Goal: Task Accomplishment & Management: Manage account settings

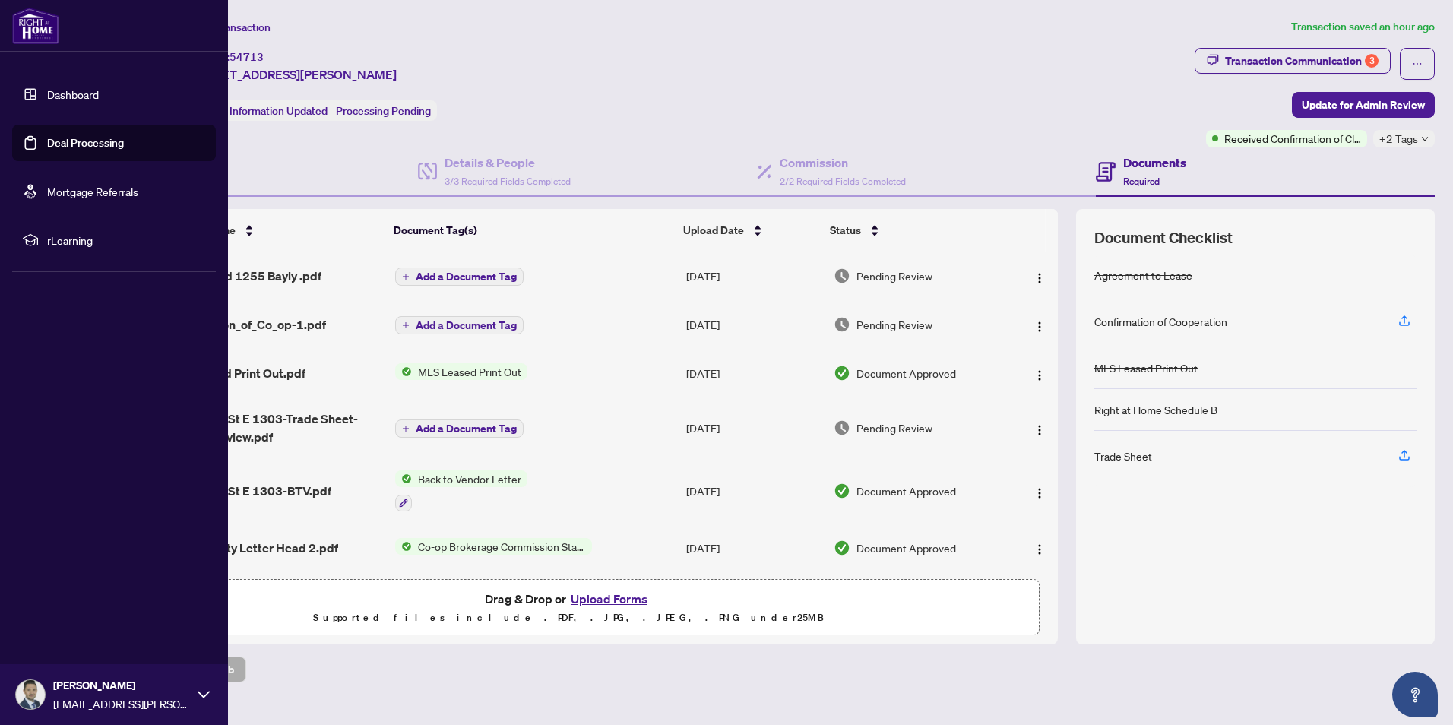
click at [63, 97] on link "Dashboard" at bounding box center [73, 94] width 52 height 14
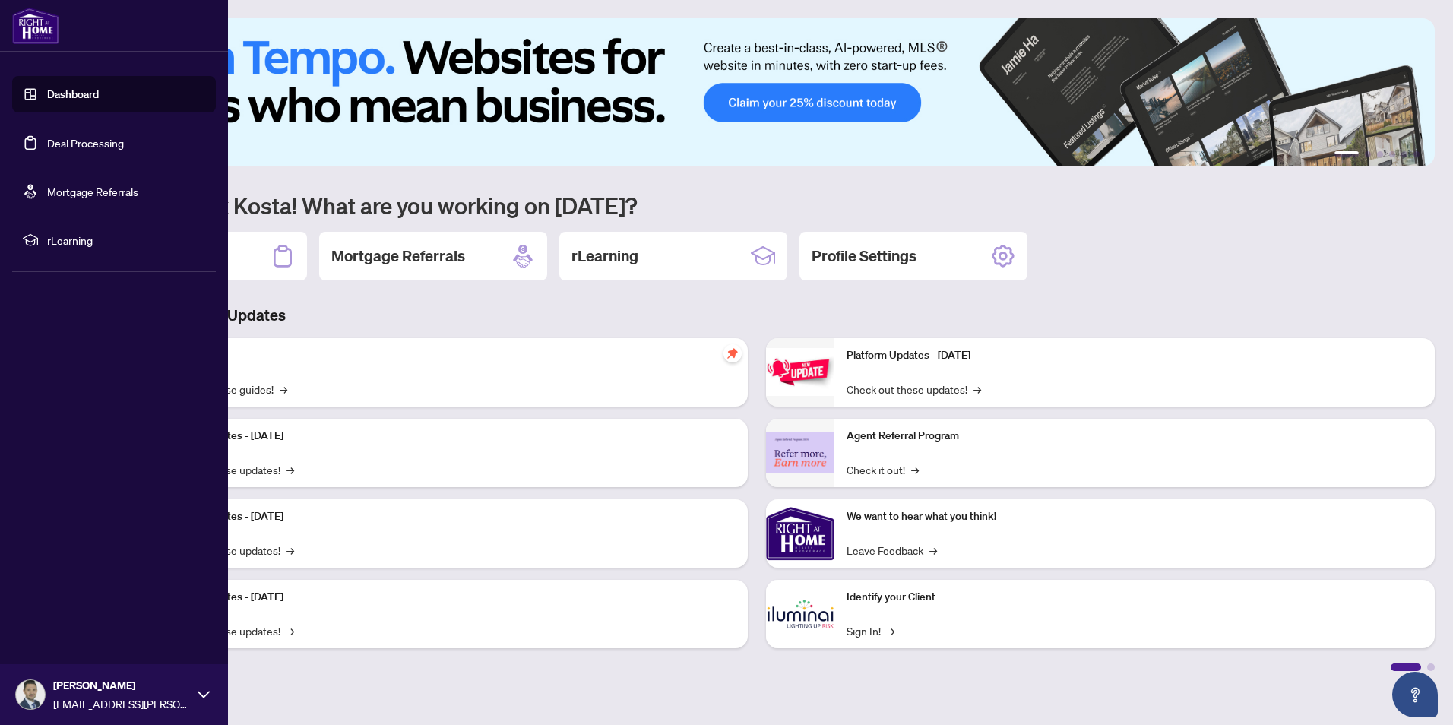
click at [65, 146] on link "Deal Processing" at bounding box center [85, 143] width 77 height 14
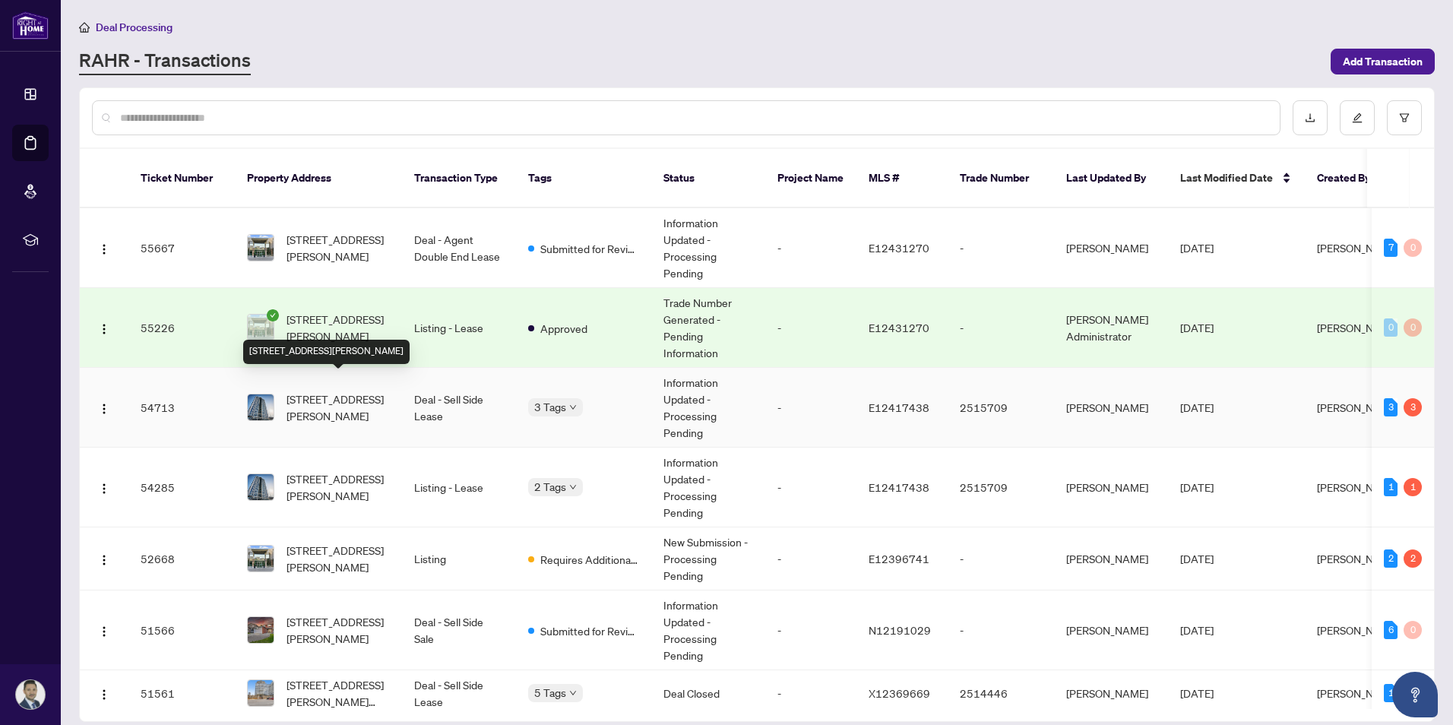
click at [358, 391] on span "[STREET_ADDRESS][PERSON_NAME]" at bounding box center [337, 407] width 103 height 33
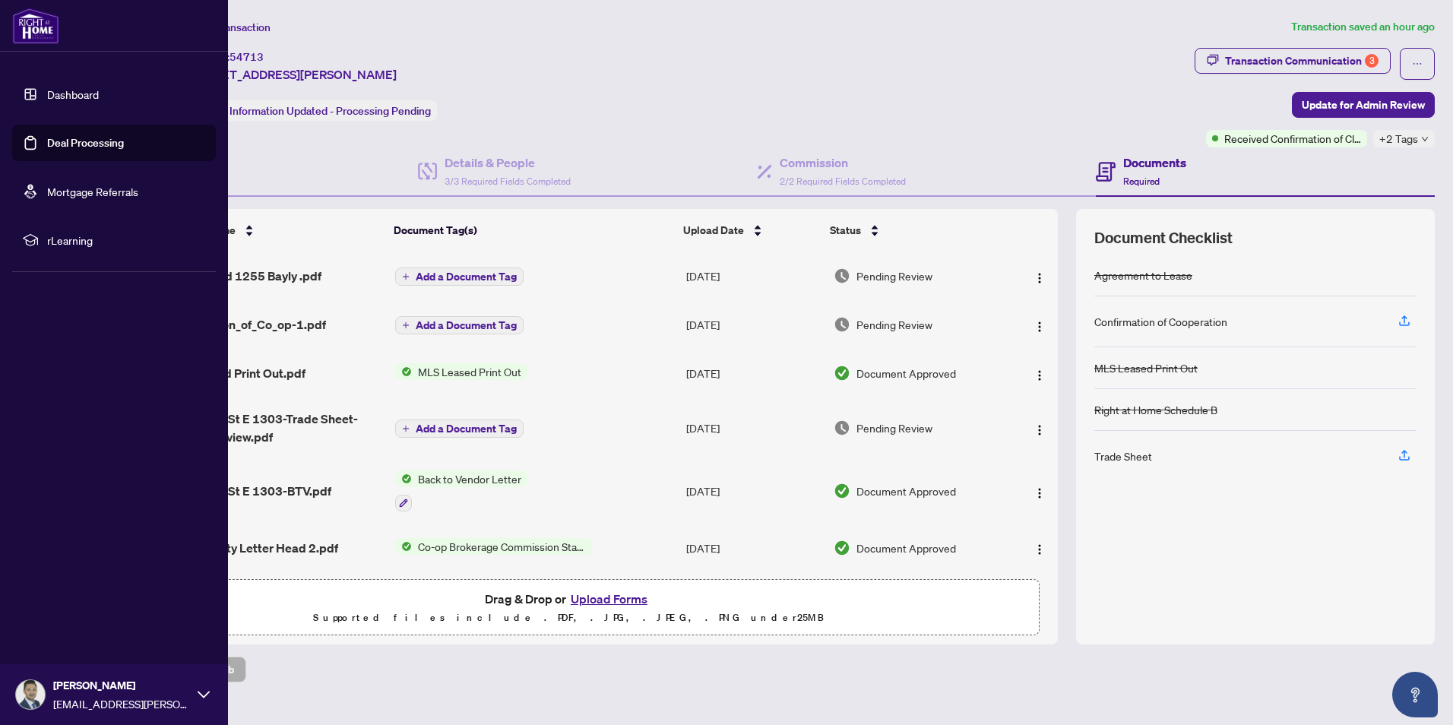
click at [68, 96] on link "Dashboard" at bounding box center [73, 94] width 52 height 14
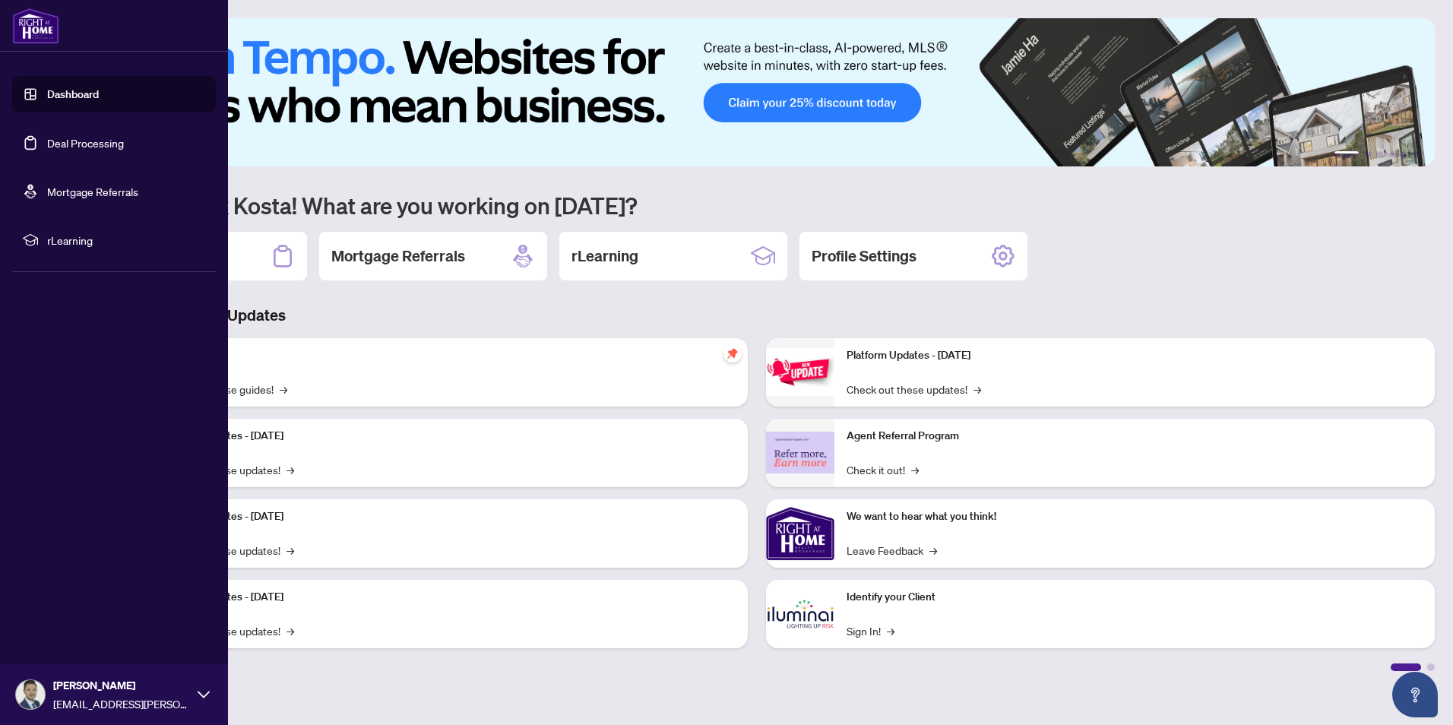
click at [78, 140] on link "Deal Processing" at bounding box center [85, 143] width 77 height 14
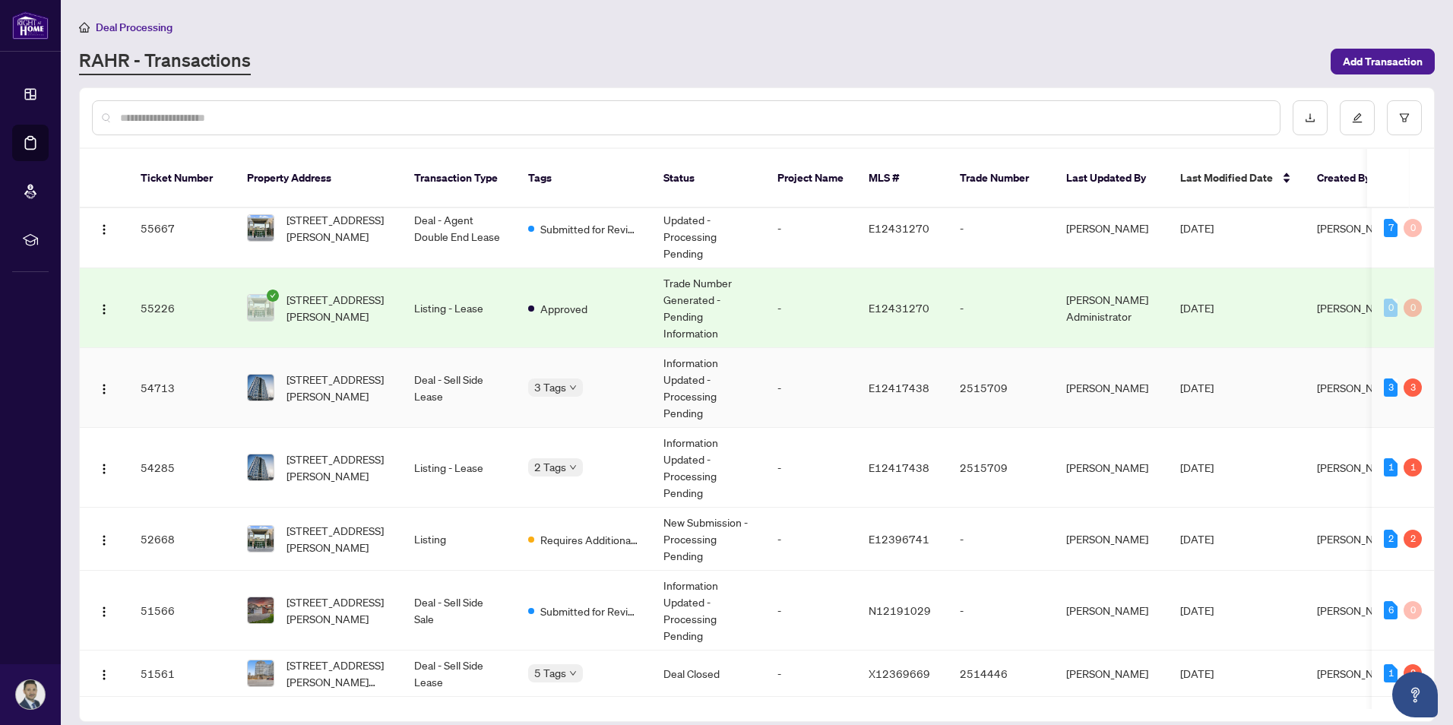
scroll to position [76, 0]
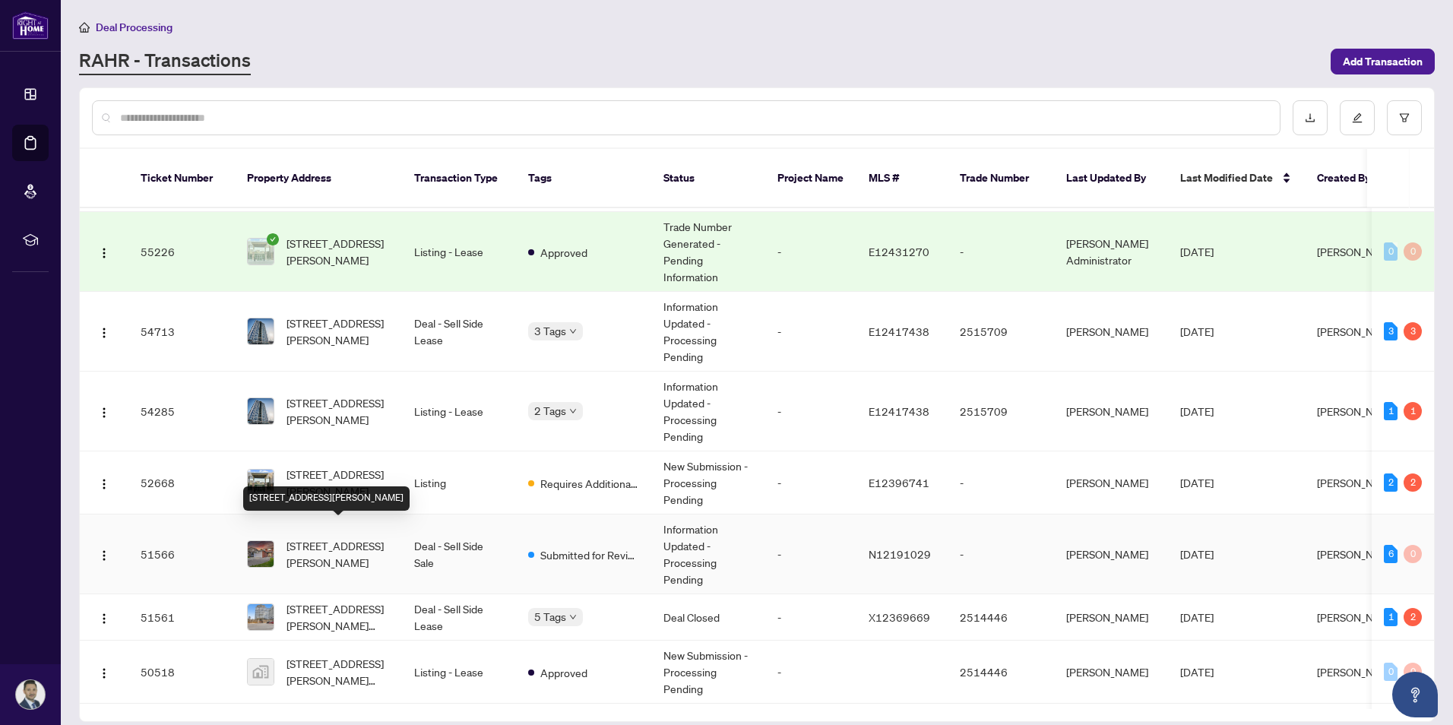
click at [335, 540] on span "[STREET_ADDRESS][PERSON_NAME]" at bounding box center [337, 553] width 103 height 33
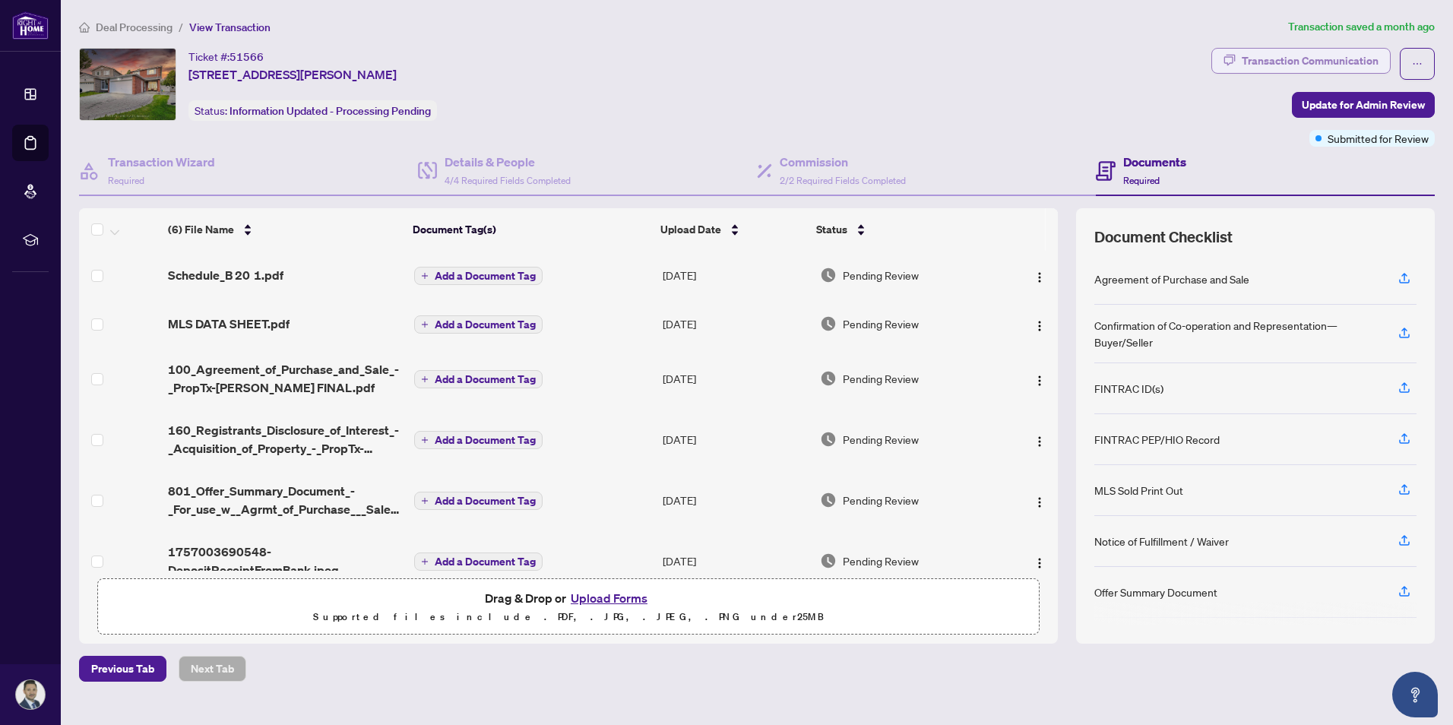
click at [1312, 68] on div "Transaction Communication" at bounding box center [1310, 61] width 137 height 24
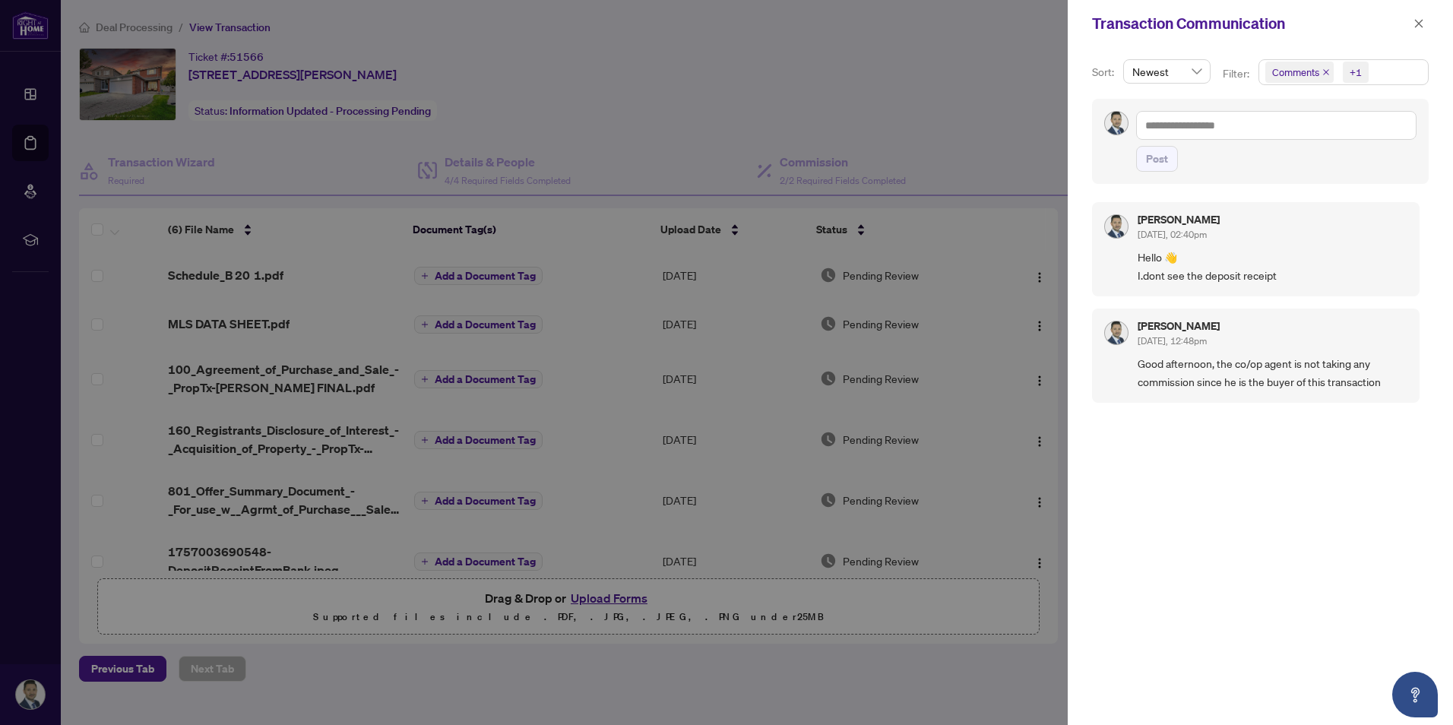
click at [1413, 11] on div "Transaction Communication" at bounding box center [1260, 23] width 385 height 47
drag, startPoint x: 1423, startPoint y: 22, endPoint x: 1386, endPoint y: 12, distance: 38.5
click at [1420, 21] on icon "close" at bounding box center [1418, 23] width 11 height 11
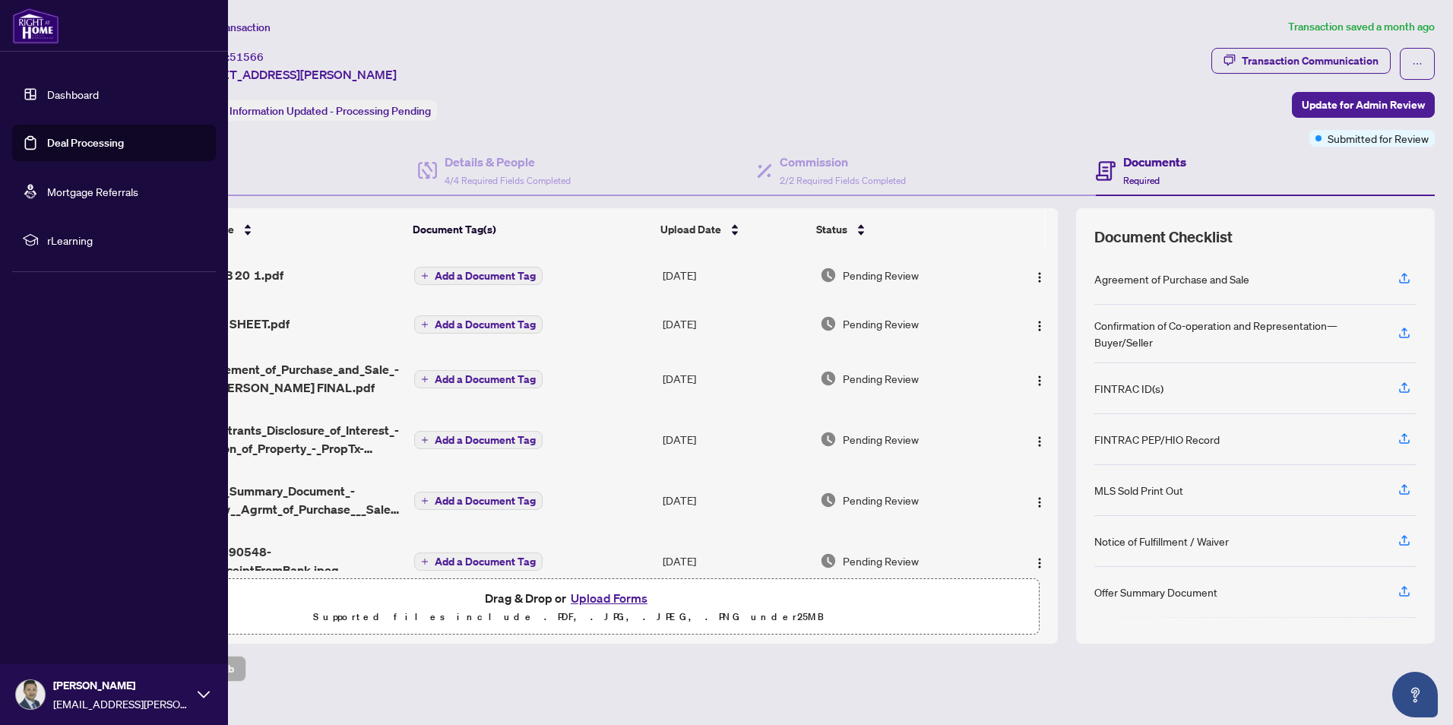
click at [83, 97] on link "Dashboard" at bounding box center [73, 94] width 52 height 14
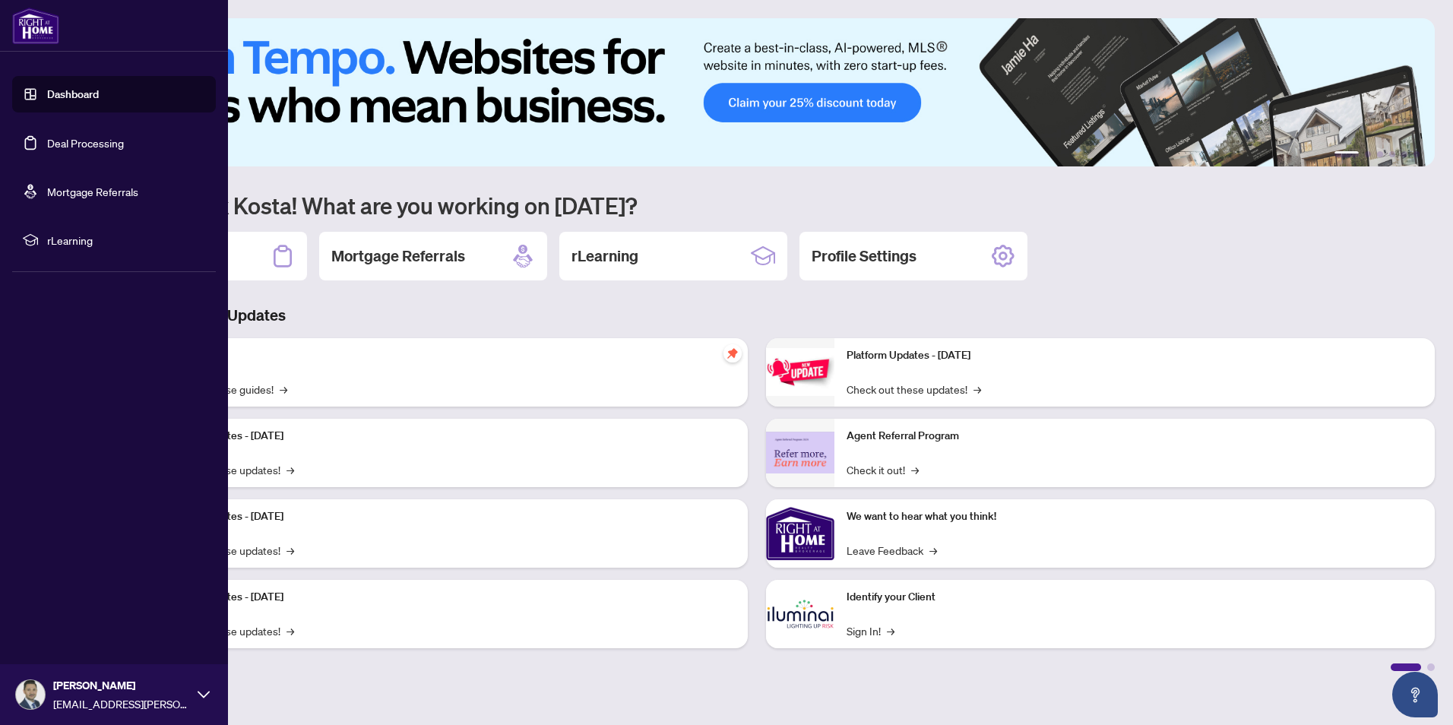
click at [72, 148] on link "Deal Processing" at bounding box center [85, 143] width 77 height 14
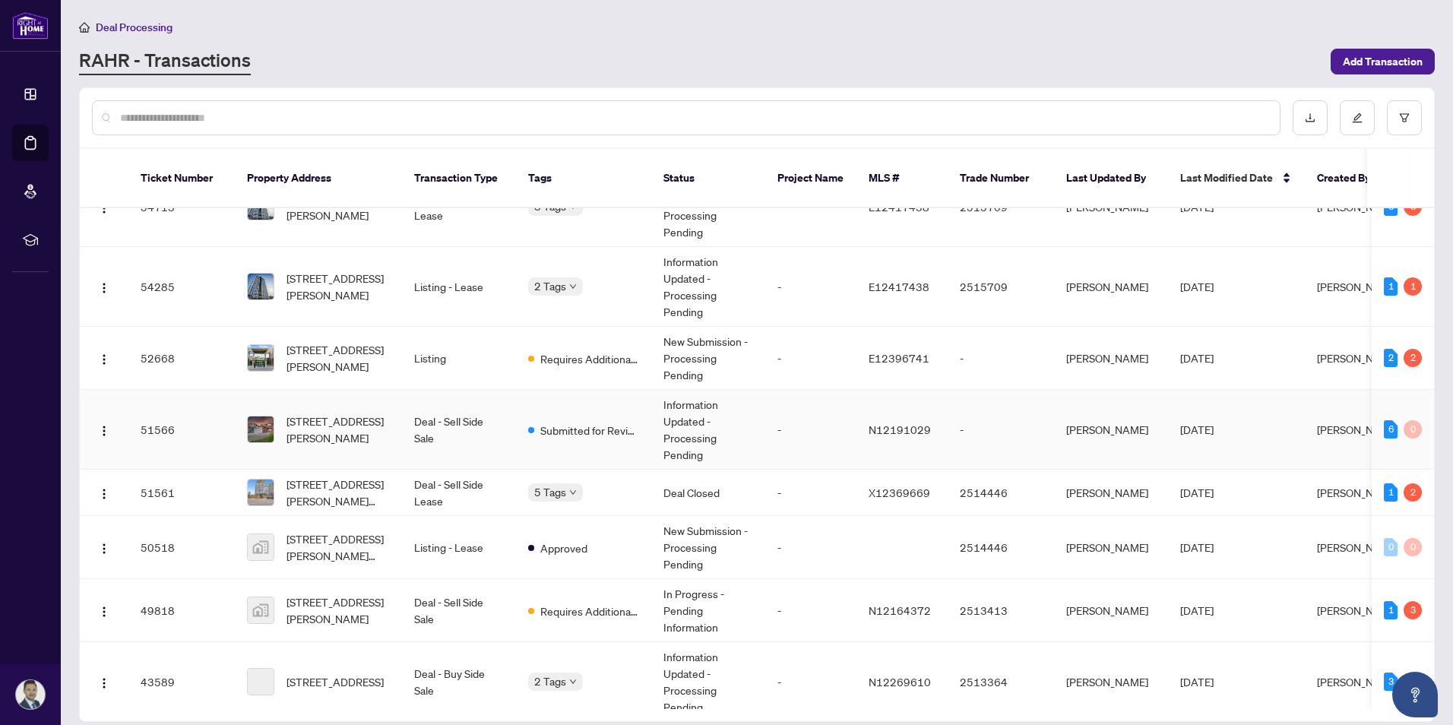
scroll to position [228, 0]
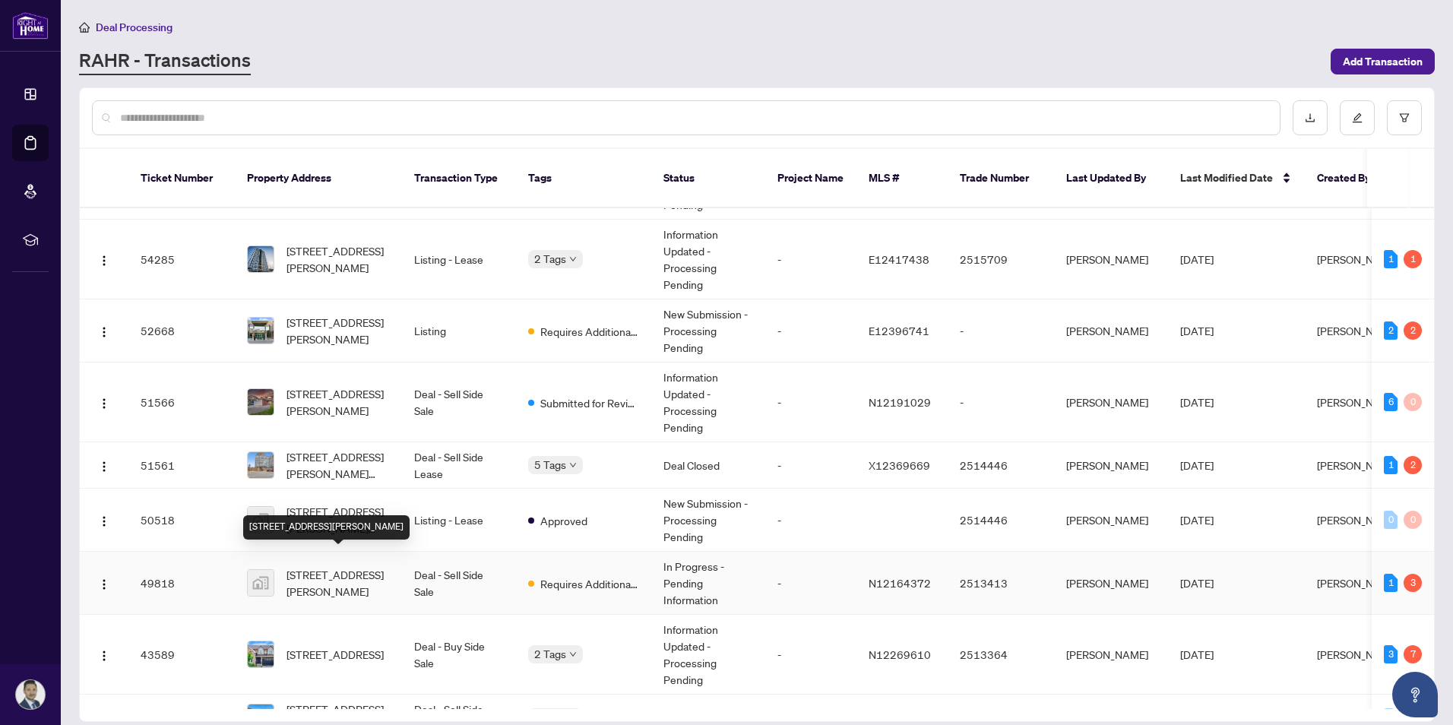
click at [329, 566] on span "[STREET_ADDRESS][PERSON_NAME]" at bounding box center [337, 582] width 103 height 33
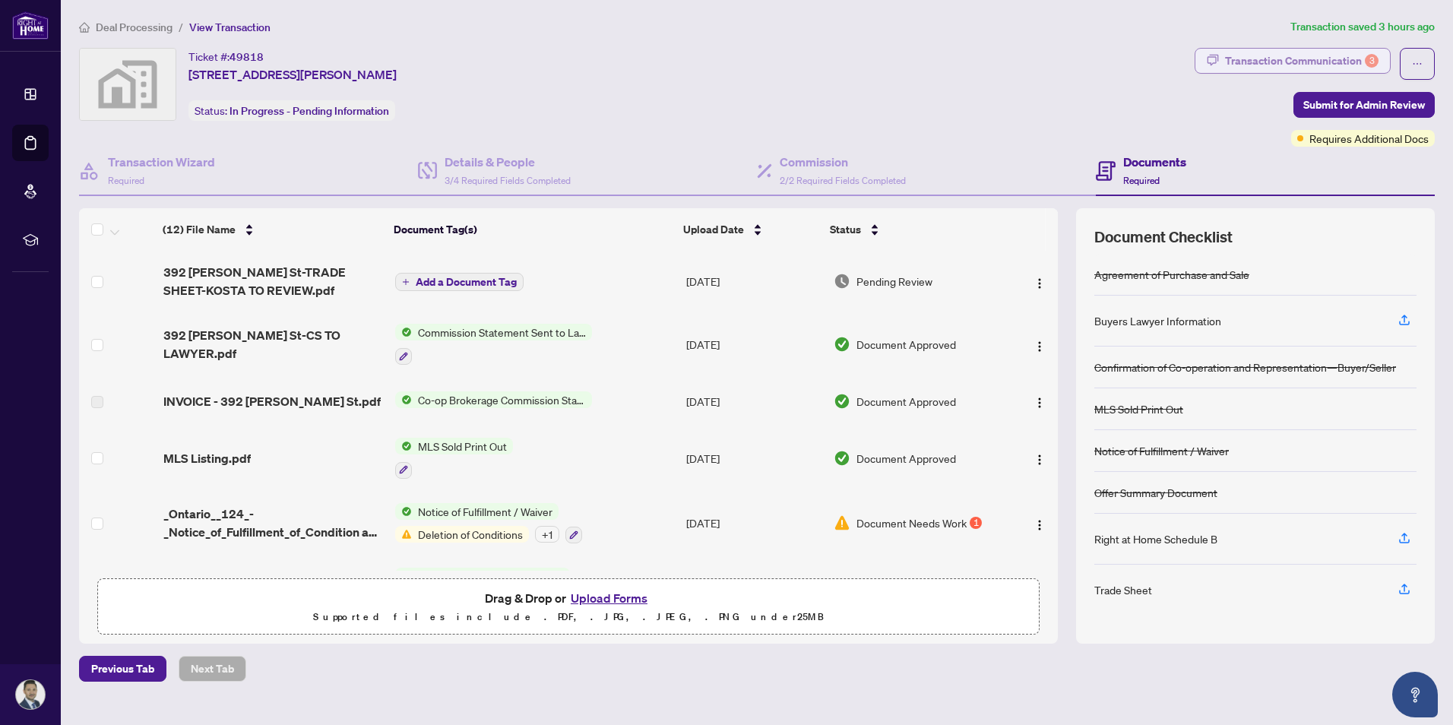
click at [1289, 61] on div "Transaction Communication 3" at bounding box center [1302, 61] width 154 height 24
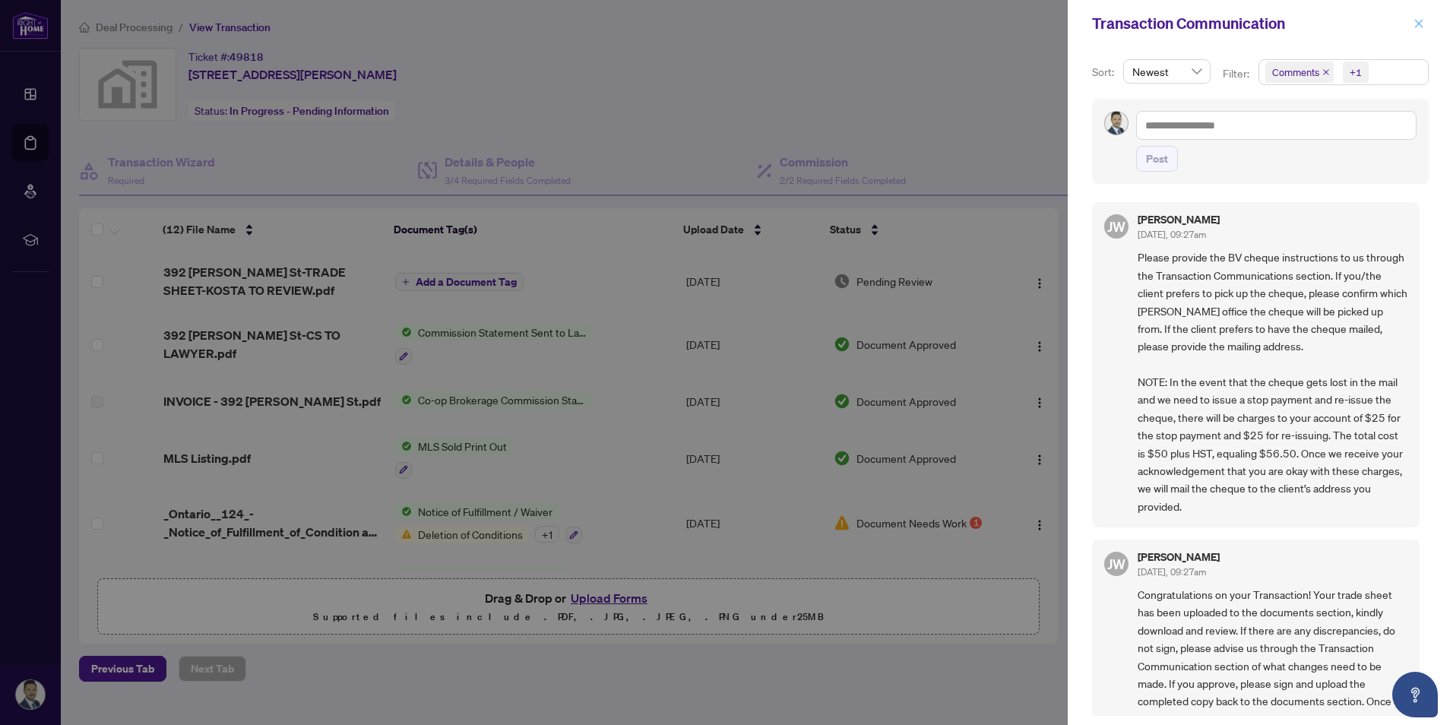
click at [1420, 19] on icon "close" at bounding box center [1418, 23] width 11 height 11
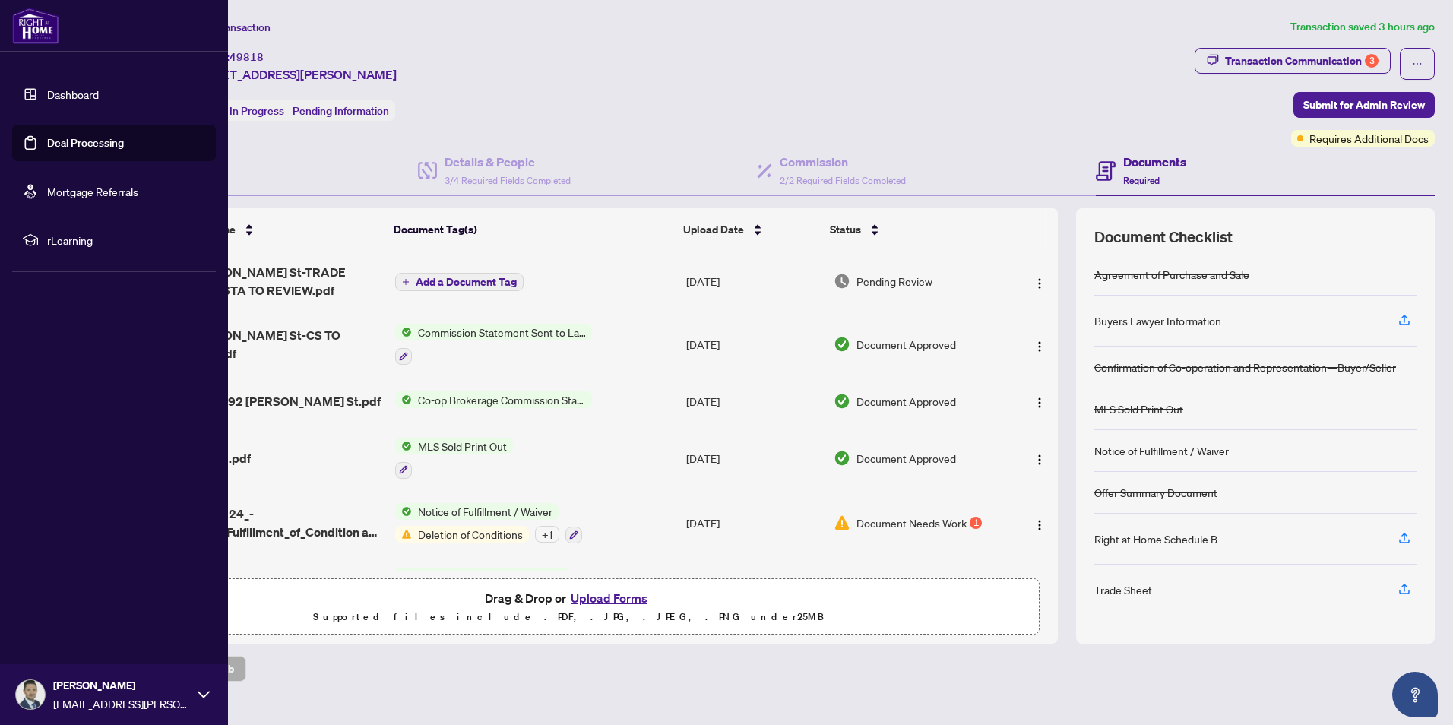
click at [57, 88] on link "Dashboard" at bounding box center [73, 94] width 52 height 14
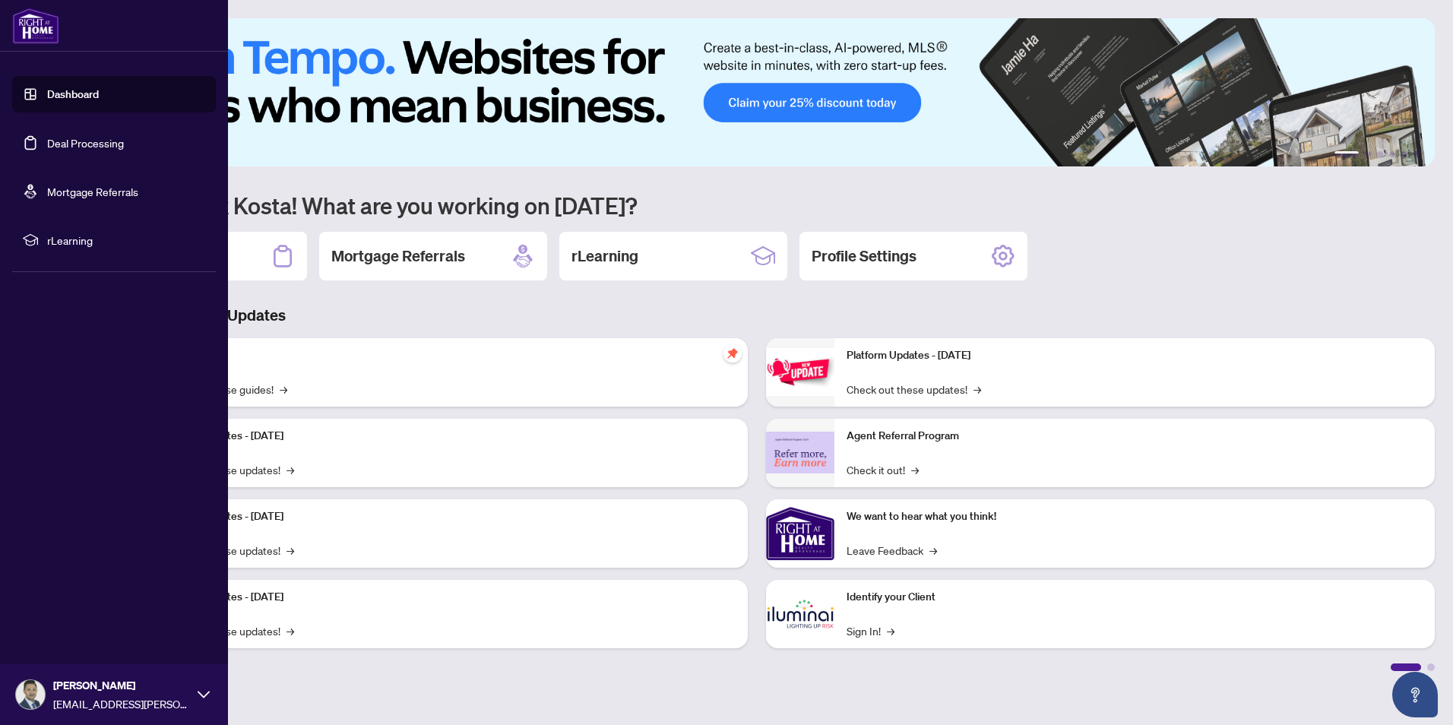
click at [67, 143] on link "Deal Processing" at bounding box center [85, 143] width 77 height 14
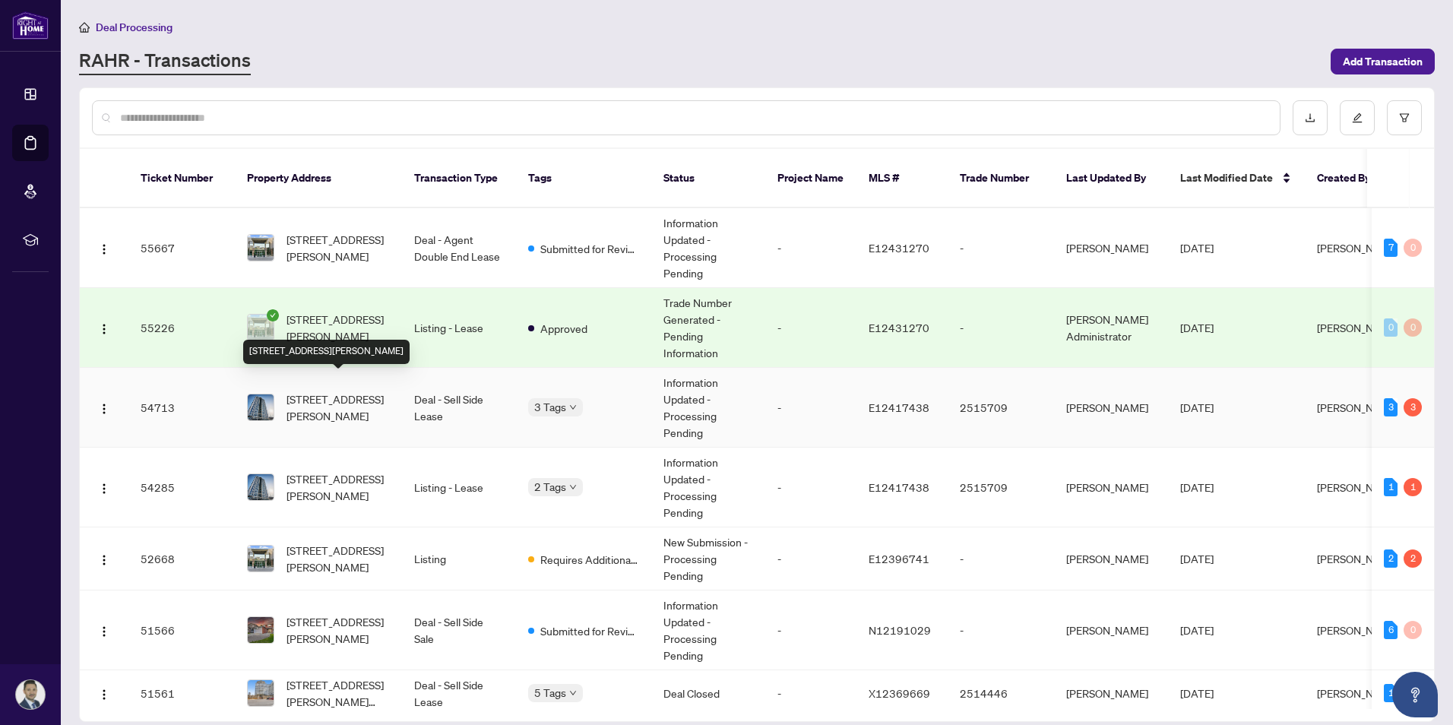
click at [342, 391] on span "[STREET_ADDRESS][PERSON_NAME]" at bounding box center [337, 407] width 103 height 33
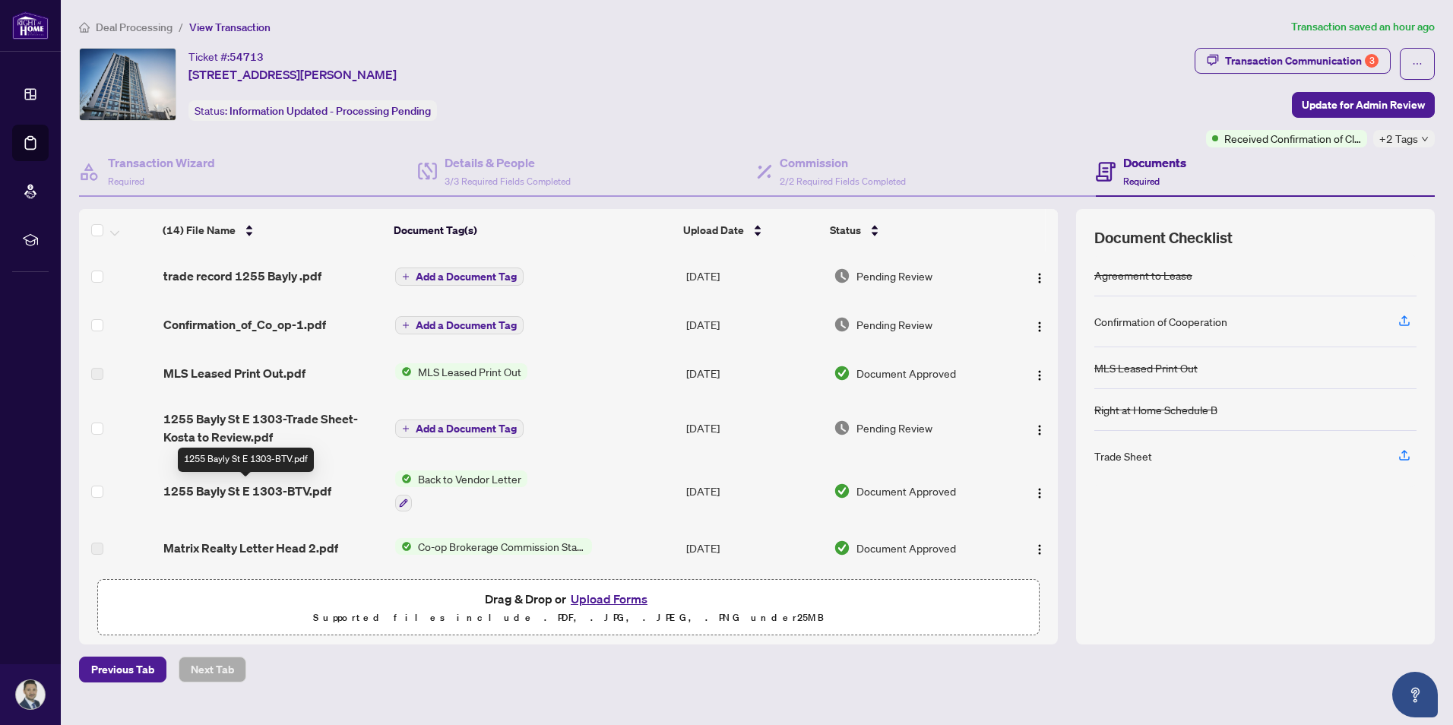
click at [263, 492] on span "1255 Bayly St E 1303-BTV.pdf" at bounding box center [247, 491] width 168 height 18
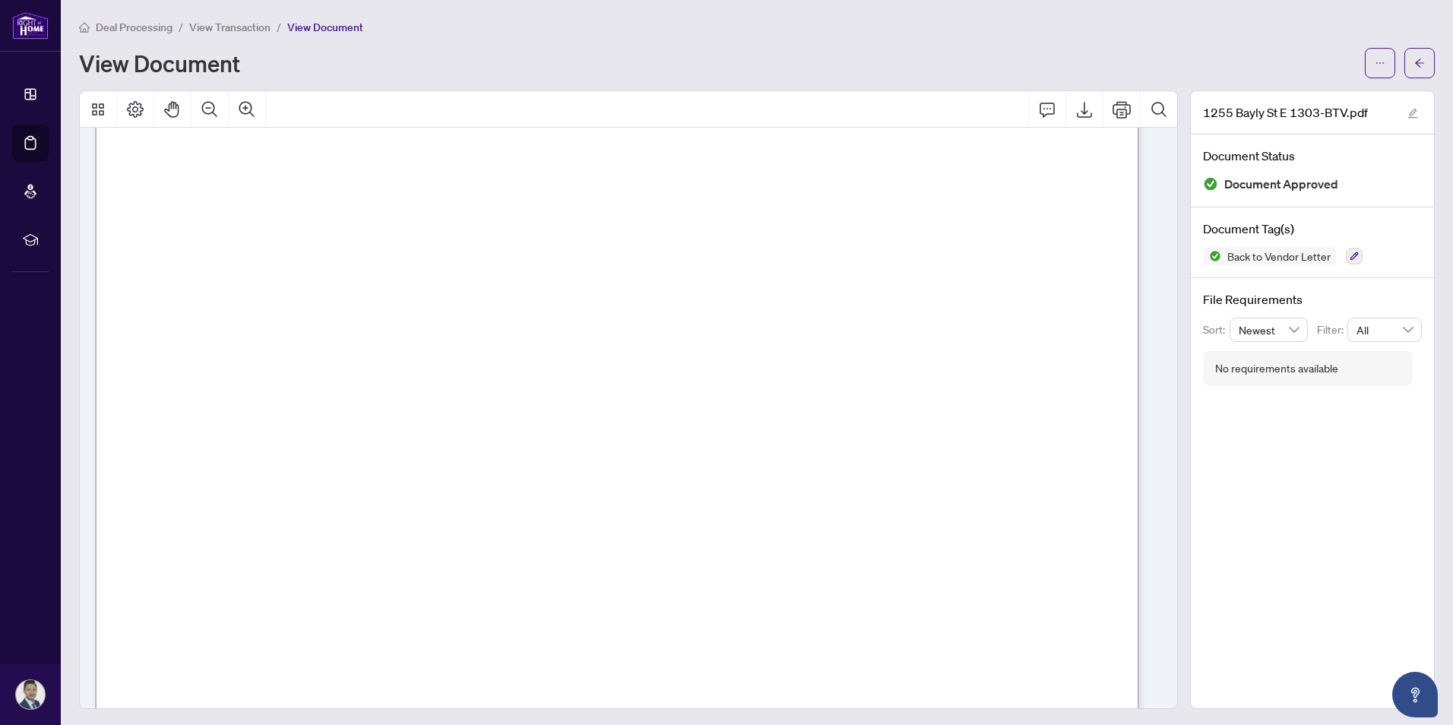
scroll to position [345, 0]
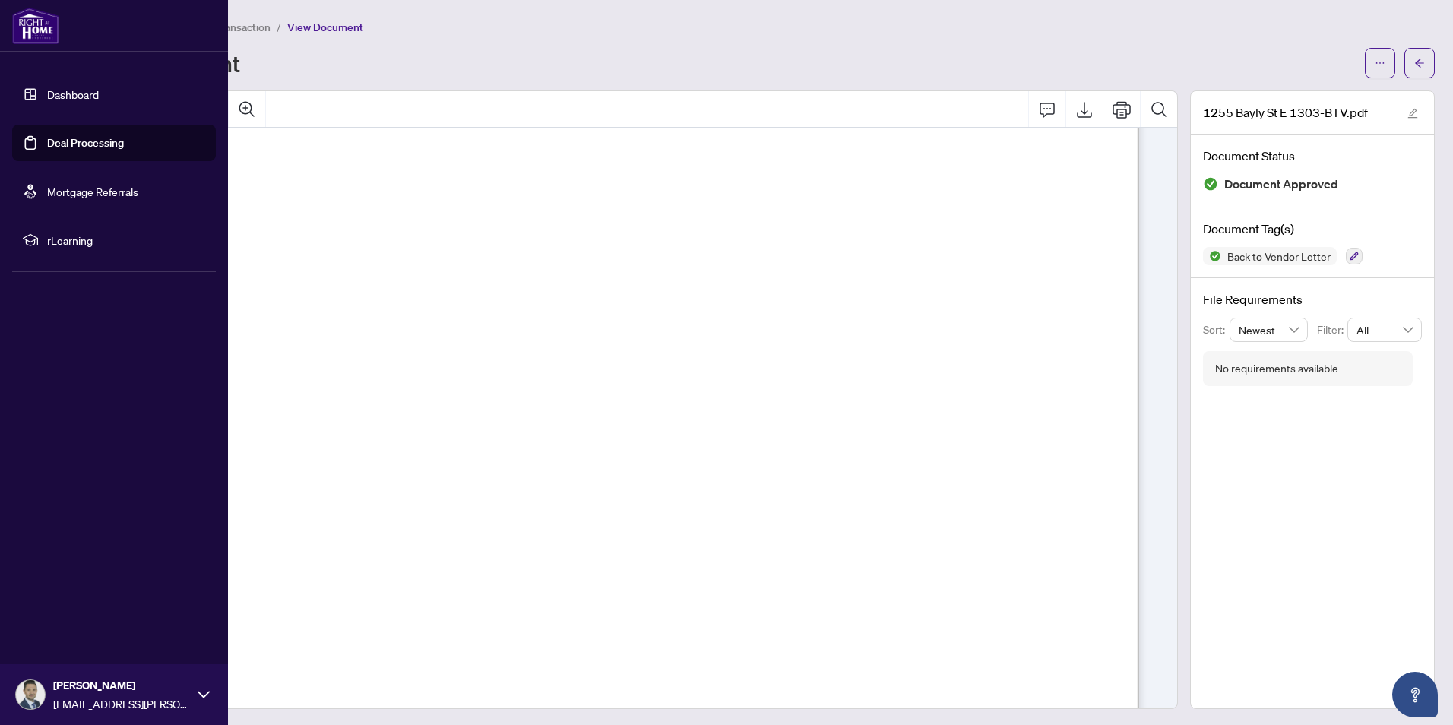
click at [62, 98] on link "Dashboard" at bounding box center [73, 94] width 52 height 14
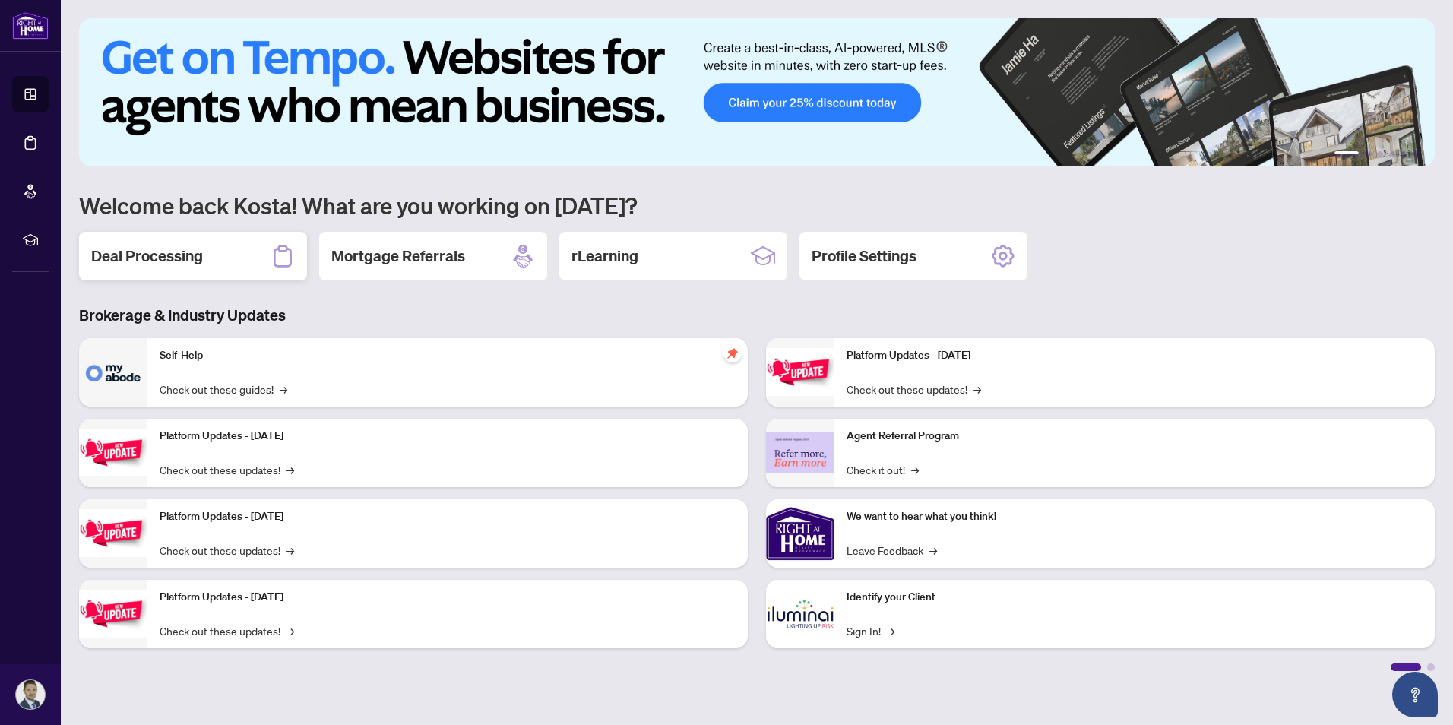
click at [173, 259] on h2 "Deal Processing" at bounding box center [147, 255] width 112 height 21
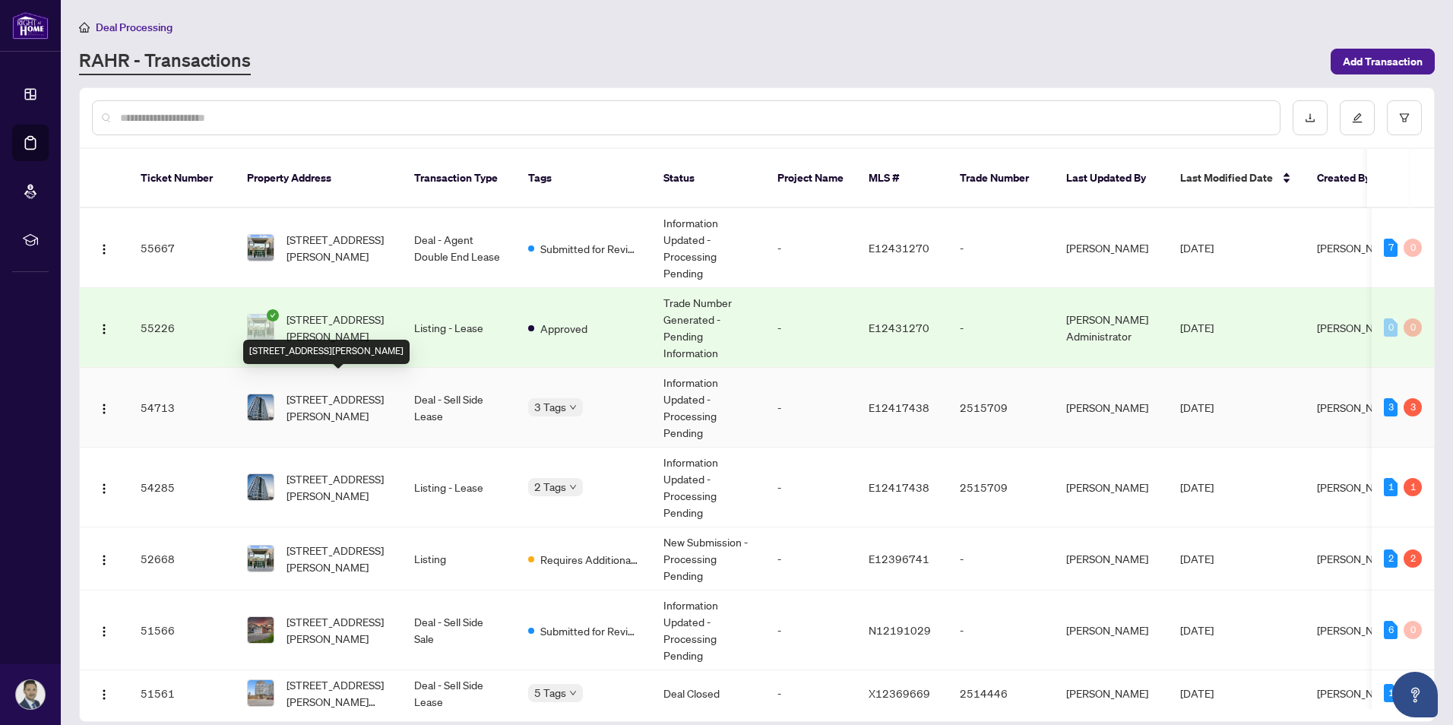
drag, startPoint x: 348, startPoint y: 395, endPoint x: 356, endPoint y: 391, distance: 9.2
click at [348, 394] on span "[STREET_ADDRESS][PERSON_NAME]" at bounding box center [337, 407] width 103 height 33
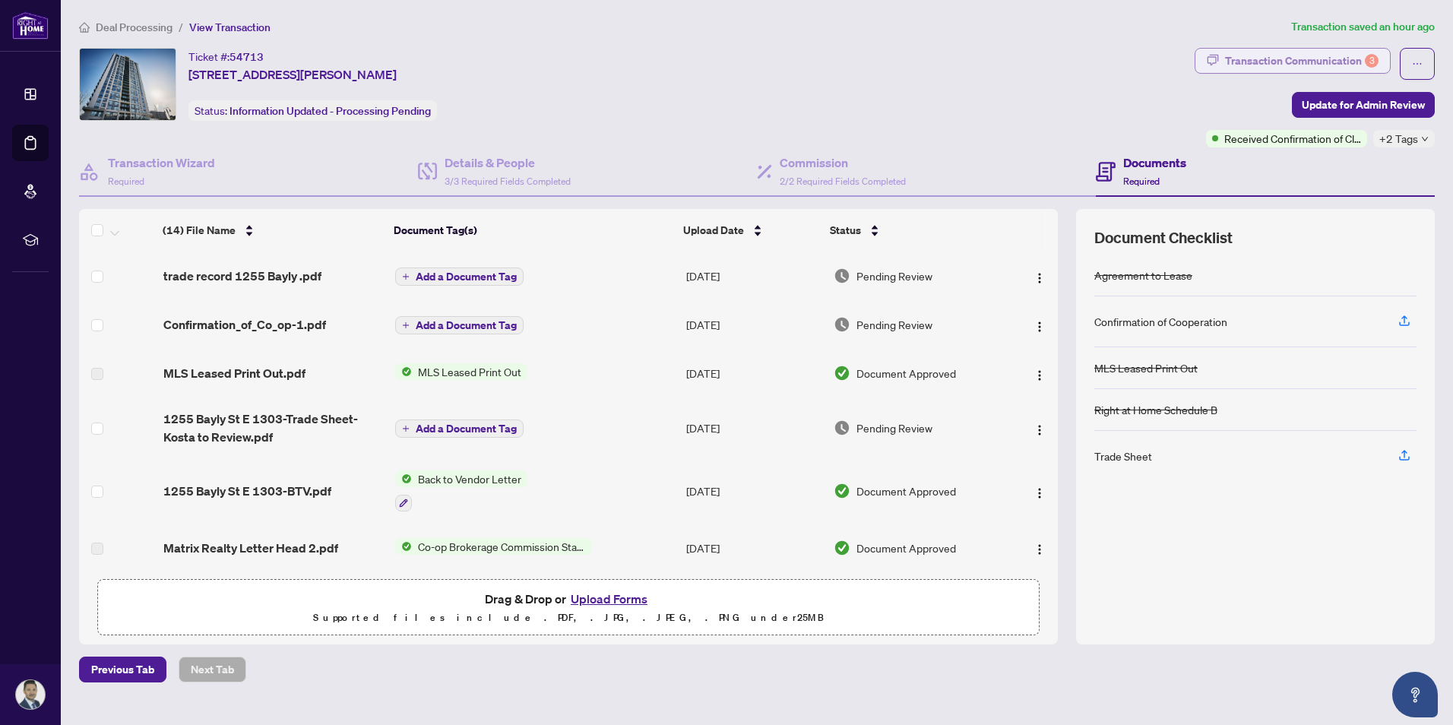
click at [1290, 61] on div "Transaction Communication 3" at bounding box center [1302, 61] width 154 height 24
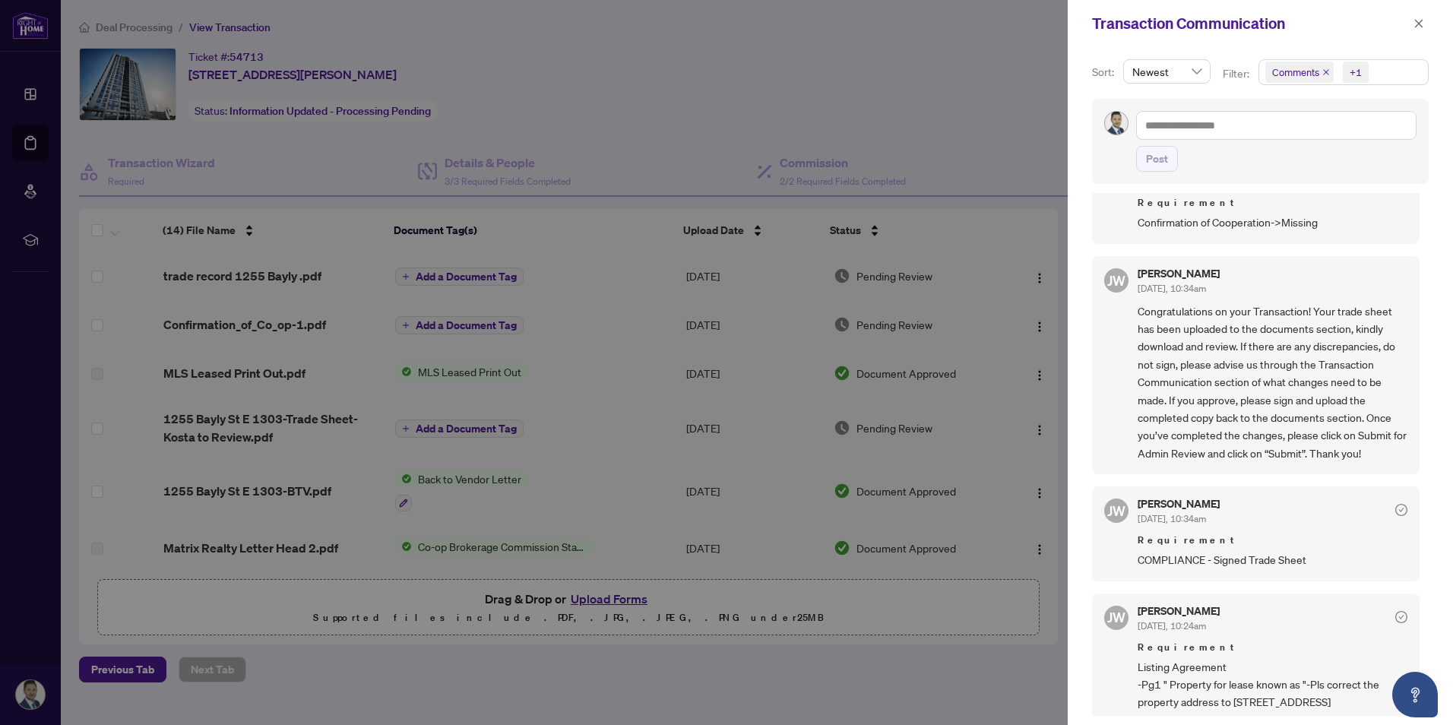
scroll to position [76, 0]
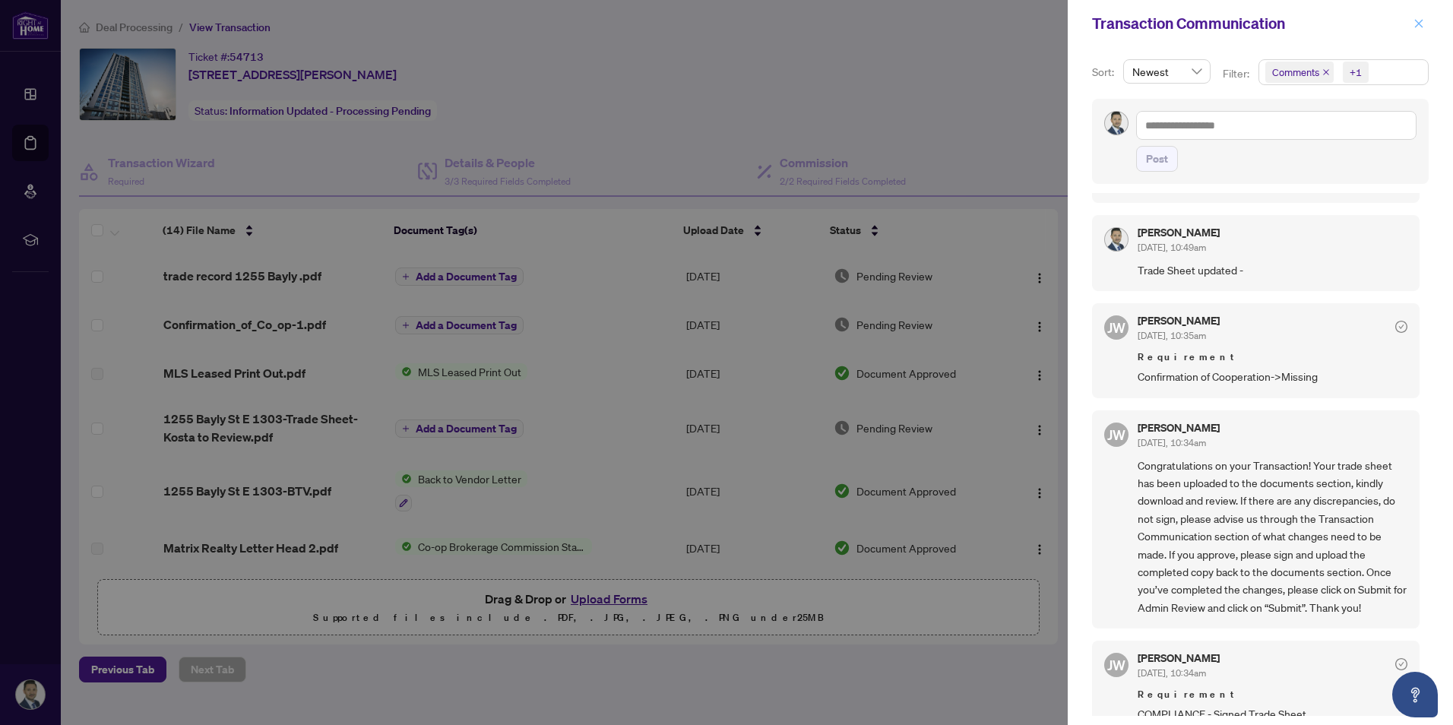
click at [1420, 23] on icon "close" at bounding box center [1419, 23] width 8 height 8
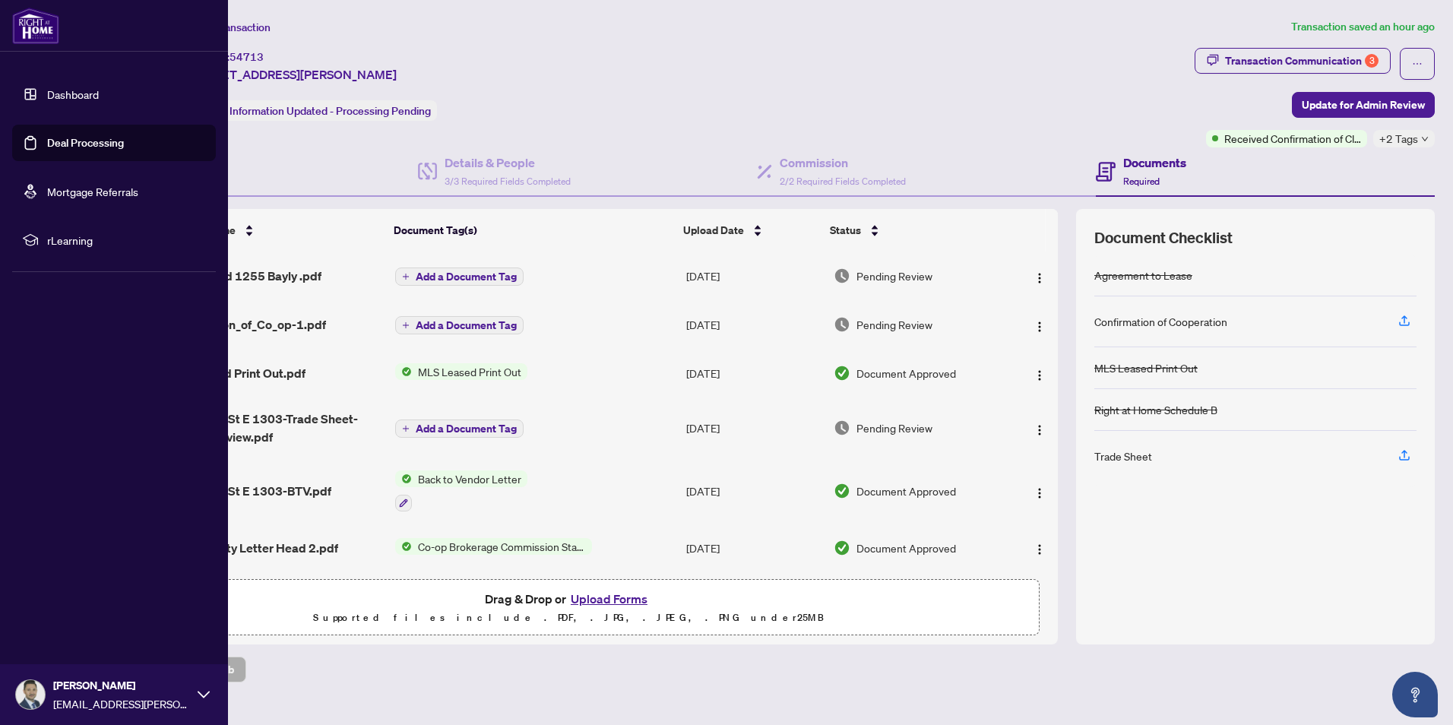
click at [87, 87] on link "Dashboard" at bounding box center [73, 94] width 52 height 14
